Goal: Task Accomplishment & Management: Manage account settings

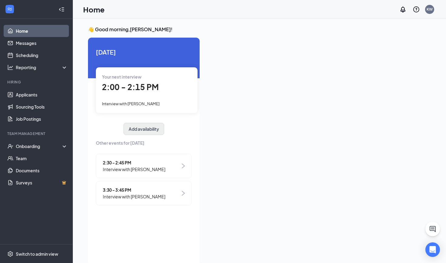
click at [139, 130] on button "Add availability" at bounding box center [144, 129] width 41 height 12
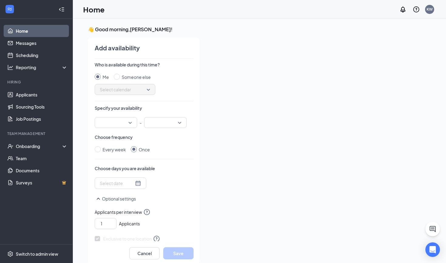
scroll to position [2, 0]
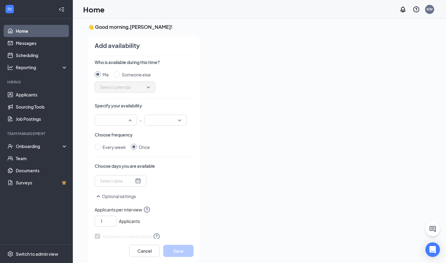
click at [134, 121] on div at bounding box center [116, 120] width 42 height 11
click at [170, 140] on div "Choose frequency Every week Once" at bounding box center [144, 141] width 99 height 19
click at [138, 180] on div at bounding box center [120, 181] width 41 height 7
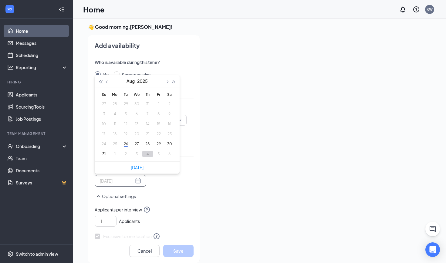
type input "[DATE]"
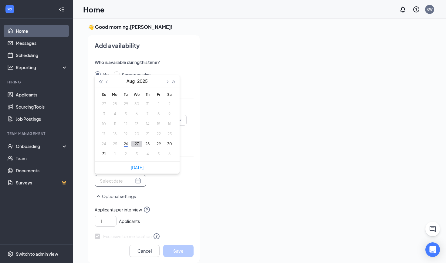
type input "[DATE]"
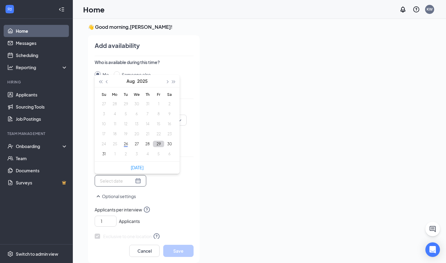
type input "[DATE]"
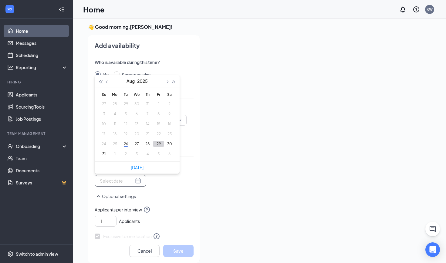
type input "[DATE]"
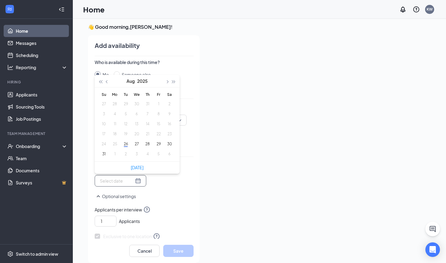
type input "[DATE]"
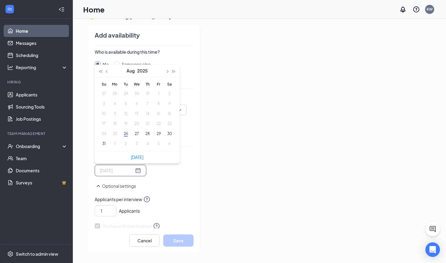
scroll to position [13, 0]
click at [168, 195] on div "Optional settings" at bounding box center [144, 188] width 99 height 13
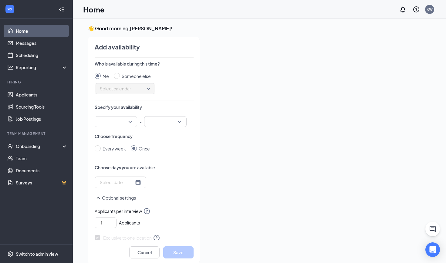
scroll to position [1, 0]
click at [102, 147] on span "Every week" at bounding box center [115, 149] width 28 height 7
click at [101, 147] on input "Every week" at bounding box center [98, 149] width 6 height 6
radio input "true"
radio input "false"
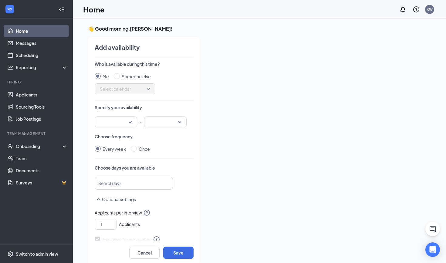
click at [156, 184] on div at bounding box center [131, 183] width 62 height 10
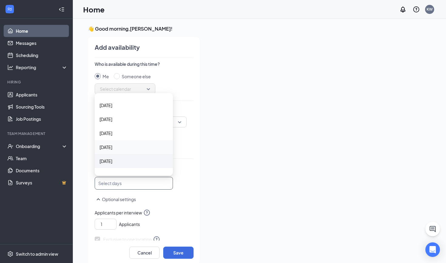
scroll to position [12, 0]
click at [114, 154] on div "[DATE]" at bounding box center [134, 160] width 78 height 14
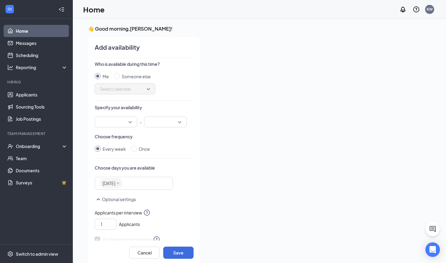
click at [182, 177] on div "[DATE] [DATE] [DATE] [DATE] [DATE] [DATE] [DATE] [DATE] [DATE] [DATE] [DATE]" at bounding box center [144, 183] width 99 height 13
click at [133, 120] on div at bounding box center [116, 122] width 42 height 11
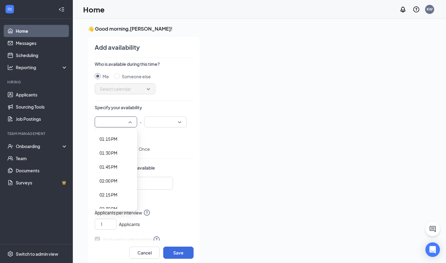
scroll to position [742, 0]
click at [111, 178] on span "02:00 PM" at bounding box center [109, 177] width 18 height 7
click at [179, 121] on div at bounding box center [165, 122] width 42 height 11
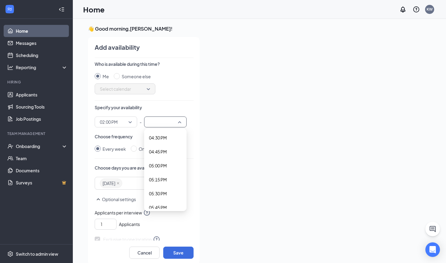
scroll to position [914, 0]
click at [144, 259] on div "Add availability Who is available during this time? Me Someone else Select cale…" at bounding box center [141, 151] width 117 height 228
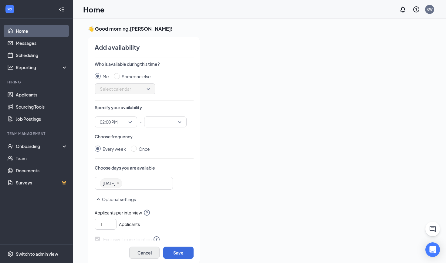
click at [144, 249] on button "Cancel" at bounding box center [144, 253] width 30 height 12
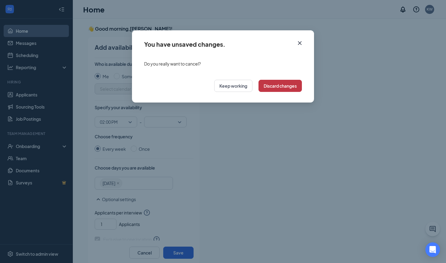
click at [283, 84] on button "Discard changes" at bounding box center [280, 86] width 43 height 12
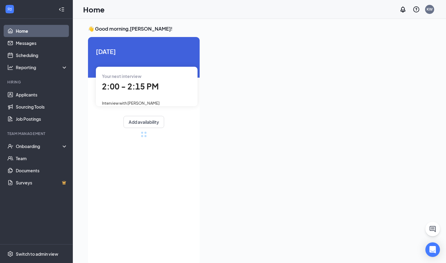
radio input "false"
radio input "true"
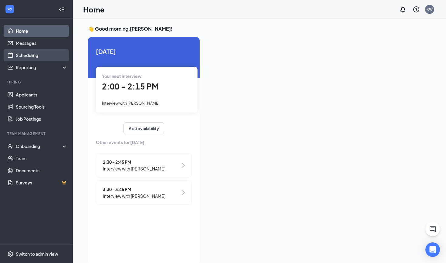
click at [20, 55] on link "Scheduling" at bounding box center [42, 55] width 52 height 12
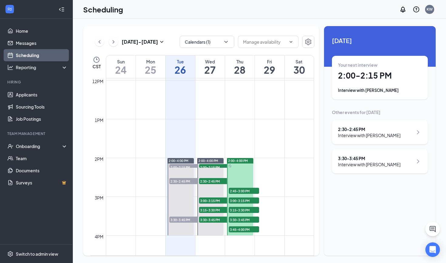
scroll to position [464, 0]
click at [242, 161] on span "2:00-4:00 PM" at bounding box center [238, 161] width 20 height 4
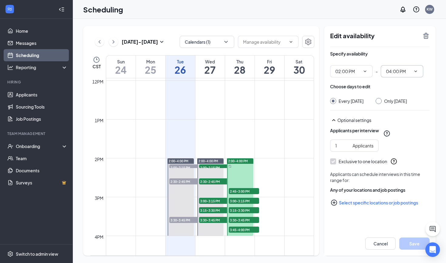
click at [417, 72] on icon "ChevronDown" at bounding box center [415, 71] width 5 height 5
click at [396, 141] on div "05:30 PM" at bounding box center [402, 137] width 42 height 14
type input "05:30 PM"
click at [409, 245] on button "Save" at bounding box center [414, 244] width 30 height 12
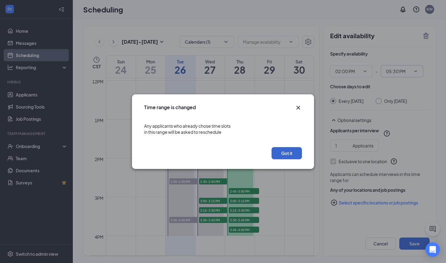
click at [289, 157] on button "Got it" at bounding box center [287, 153] width 30 height 12
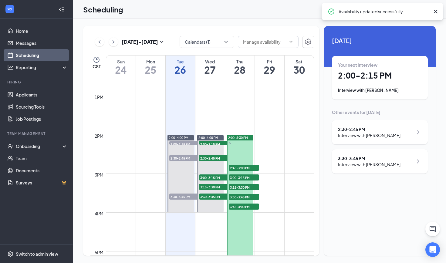
scroll to position [484, 0]
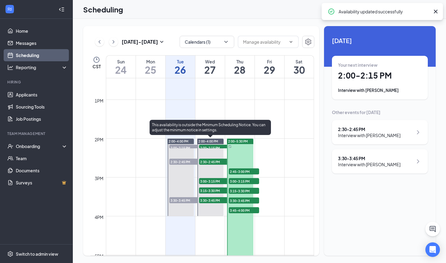
click at [205, 140] on span "2:00-4:00 PM" at bounding box center [208, 141] width 20 height 4
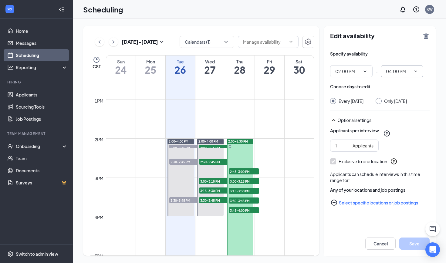
click at [417, 71] on icon "ChevronDown" at bounding box center [415, 71] width 5 height 5
click at [395, 155] on div "05:30 PM" at bounding box center [394, 154] width 18 height 7
type input "05:30 PM"
click at [411, 248] on button "Save" at bounding box center [414, 244] width 30 height 12
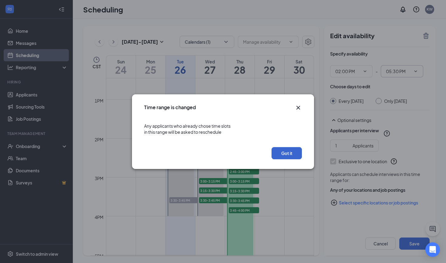
click at [283, 154] on button "Got it" at bounding box center [287, 153] width 30 height 12
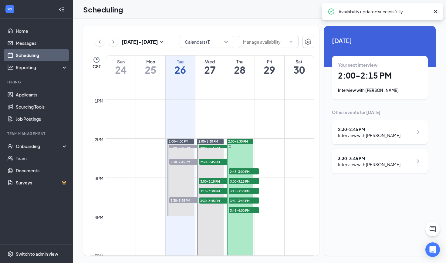
click at [179, 141] on span "2:00-4:00 PM" at bounding box center [179, 141] width 20 height 4
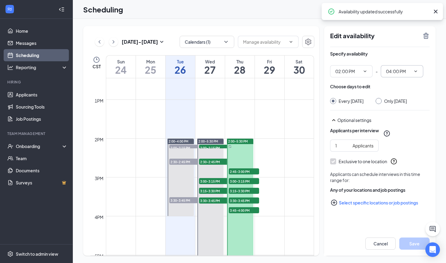
click at [411, 73] on span "04:00 PM" at bounding box center [402, 71] width 42 height 12
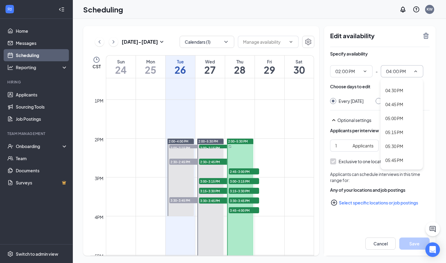
scroll to position [904, 0]
click at [399, 147] on div "05:30 PM" at bounding box center [394, 144] width 18 height 7
type input "05:30 PM"
click at [416, 244] on button "Save" at bounding box center [414, 244] width 30 height 12
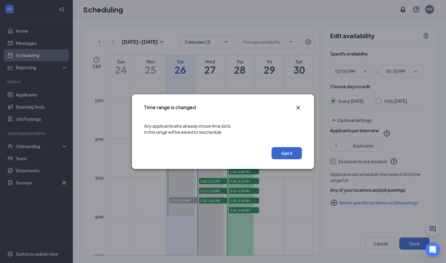
click at [284, 149] on button "Got it" at bounding box center [287, 153] width 30 height 12
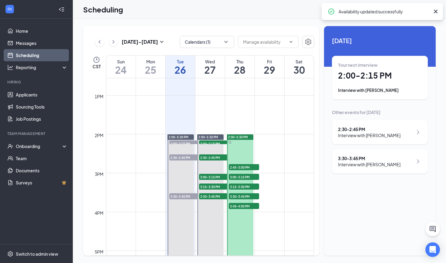
scroll to position [486, 0]
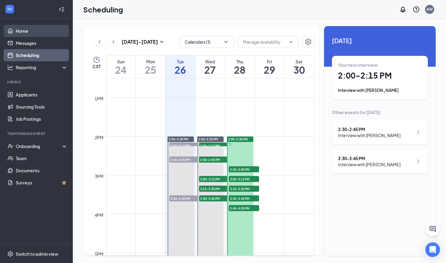
click at [19, 27] on link "Home" at bounding box center [42, 31] width 52 height 12
